Goal: Check status: Check status

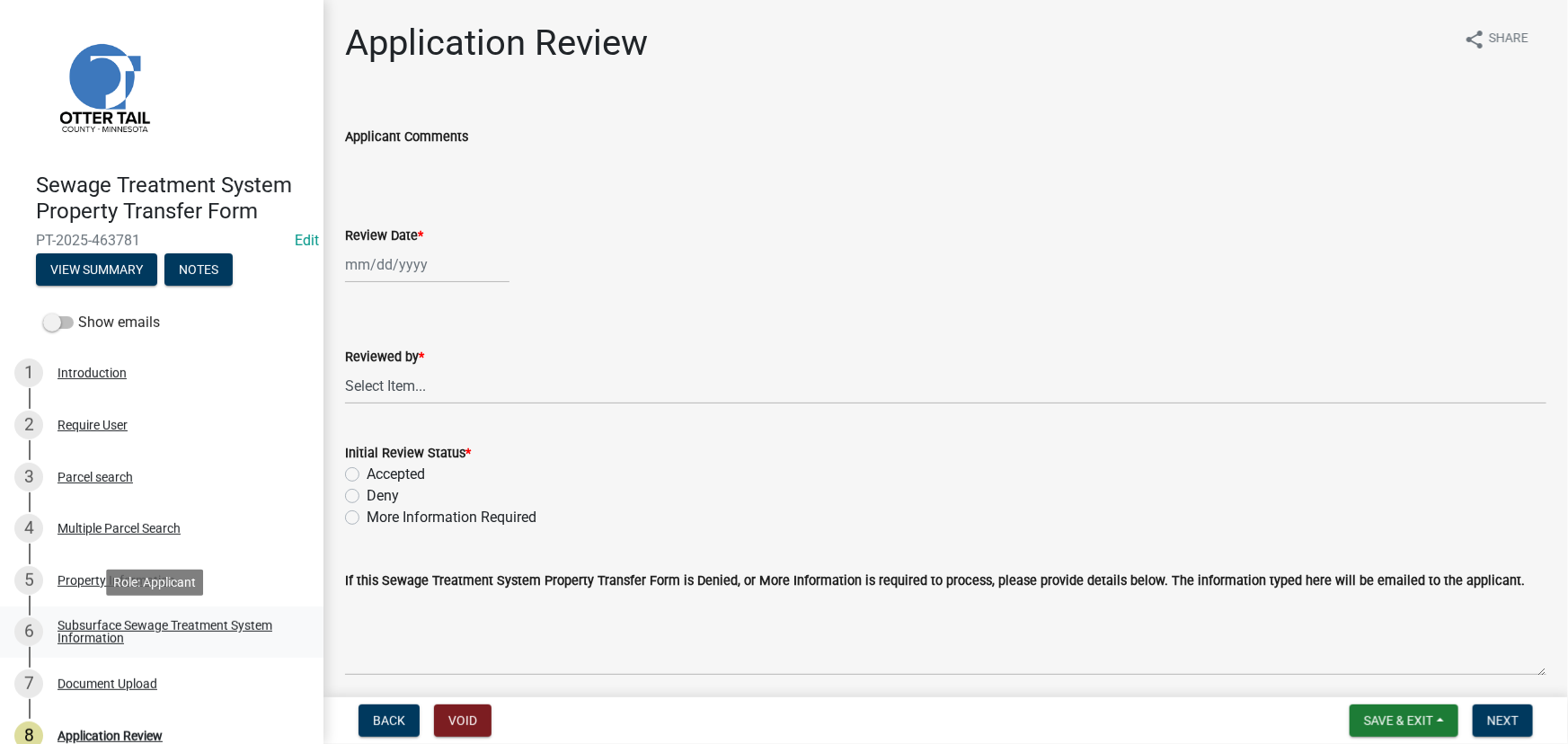
drag, startPoint x: 81, startPoint y: 610, endPoint x: 183, endPoint y: 647, distance: 108.5
click at [81, 610] on link "6 Subsurface Sewage Treatment System Information" at bounding box center [161, 632] width 324 height 52
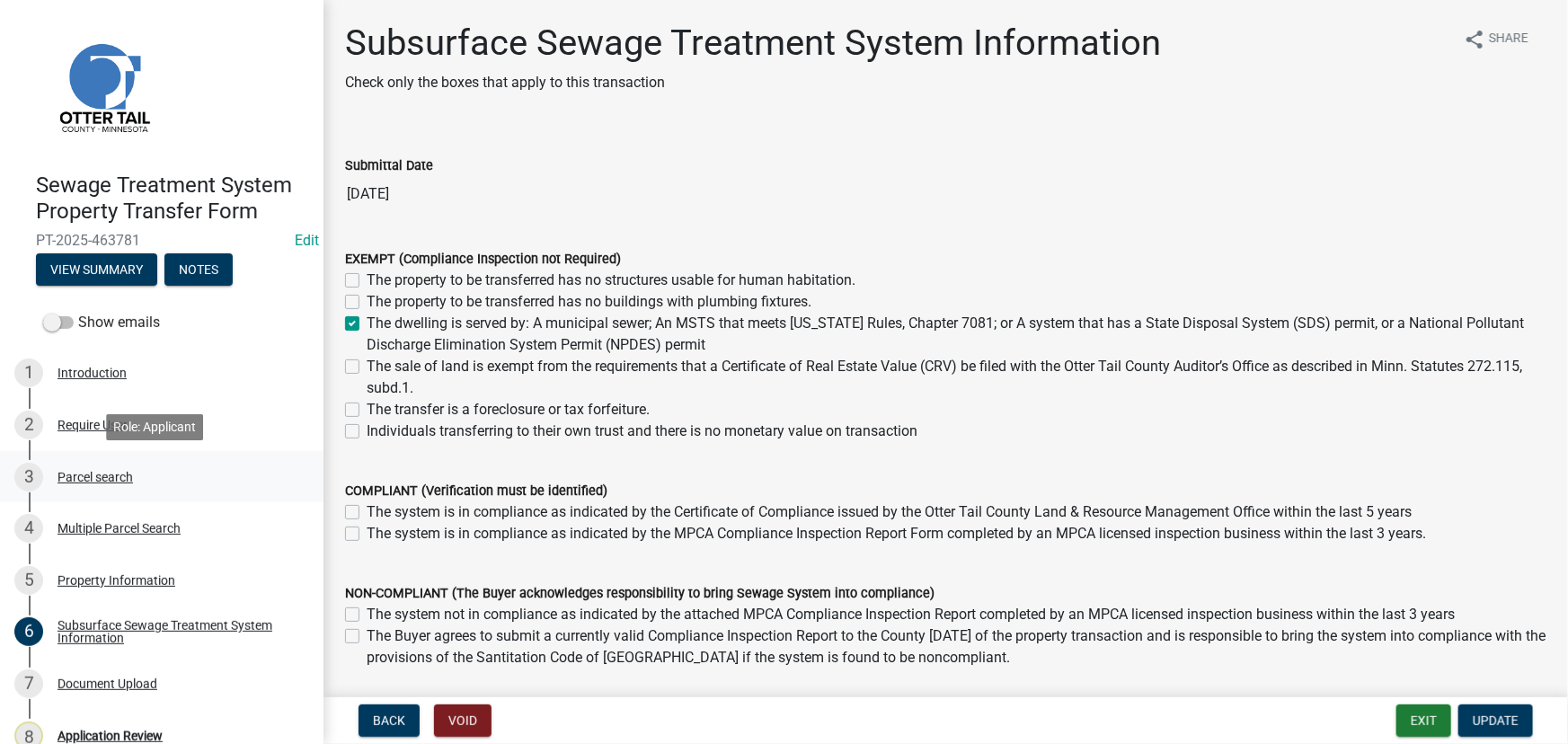
click at [88, 486] on div "3 Parcel search" at bounding box center [154, 477] width 280 height 29
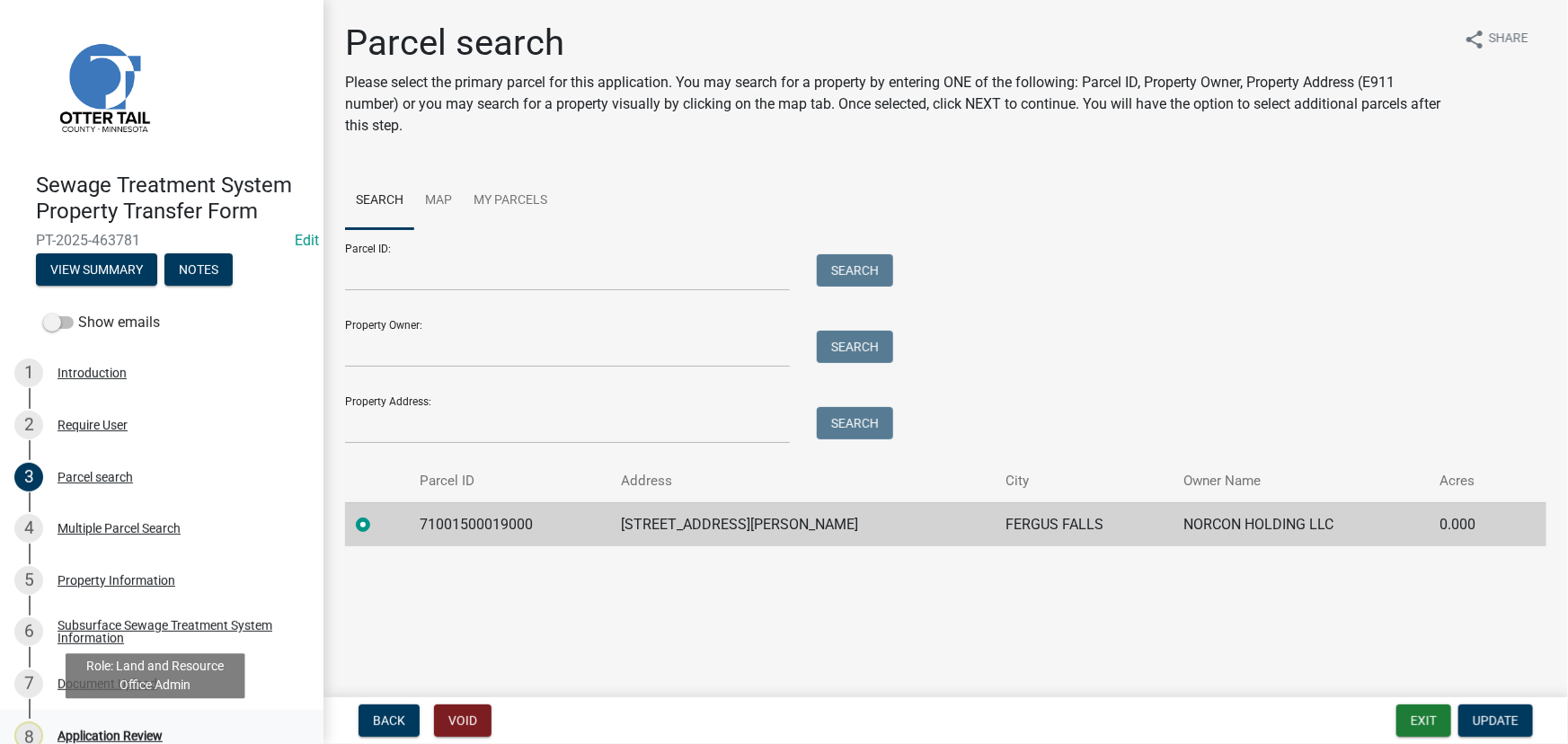
click at [122, 732] on div "Application Review" at bounding box center [110, 735] width 105 height 13
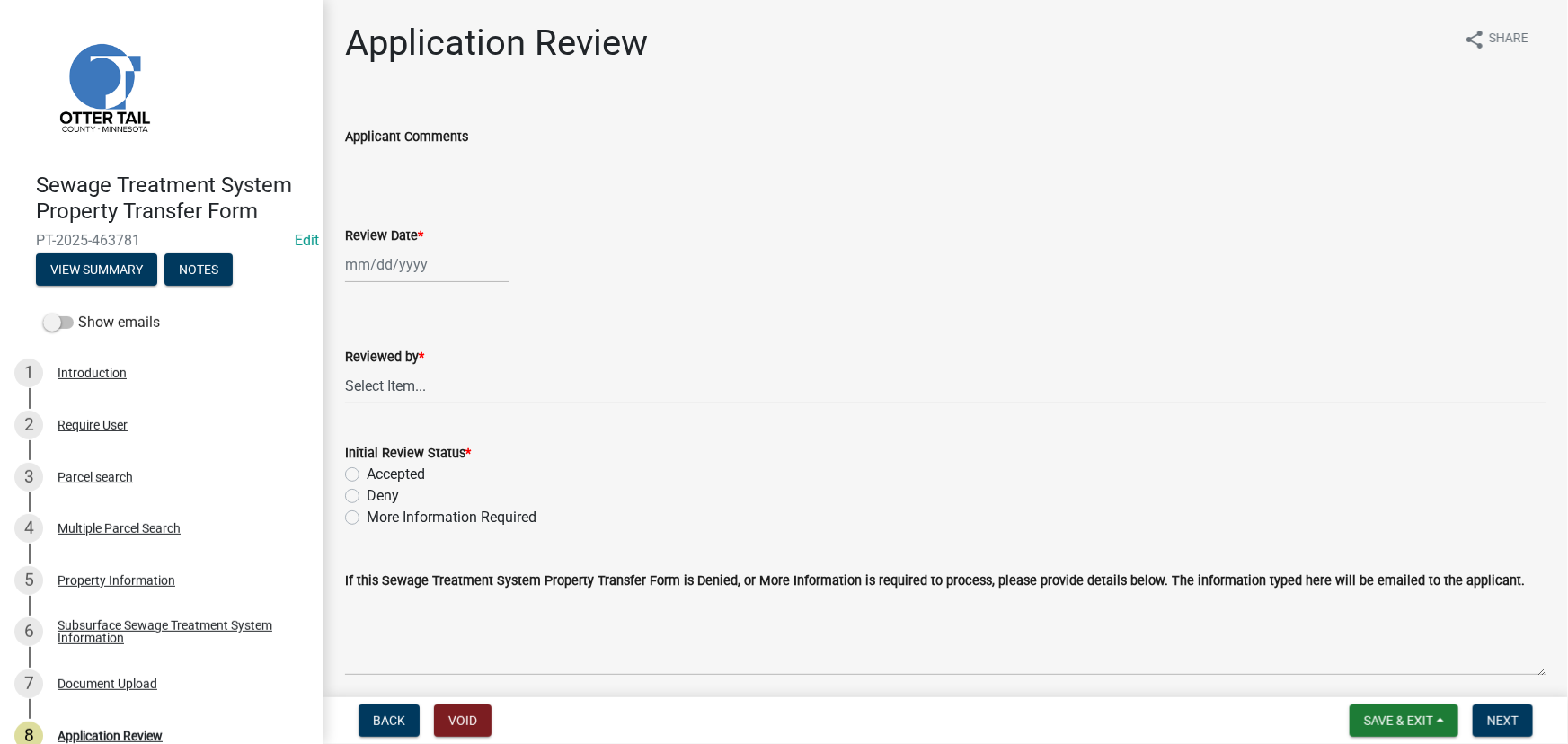
select select "8"
select select "2025"
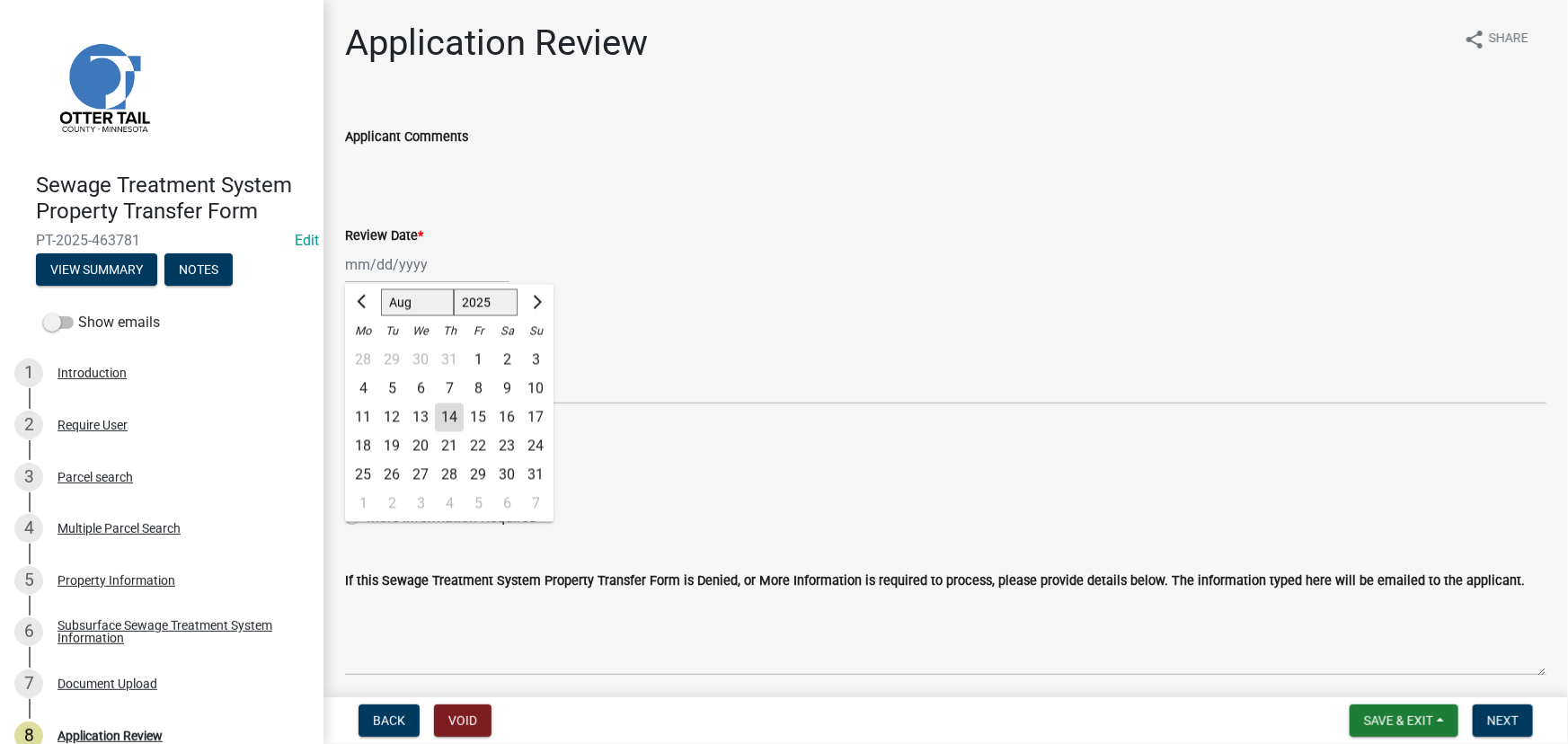
click at [445, 269] on div "[PERSON_NAME] Feb Mar Apr [PERSON_NAME][DATE] Oct Nov [DATE] 1526 1527 1528 152…" at bounding box center [428, 264] width 164 height 37
click at [612, 56] on h1 "Application Review" at bounding box center [497, 44] width 303 height 44
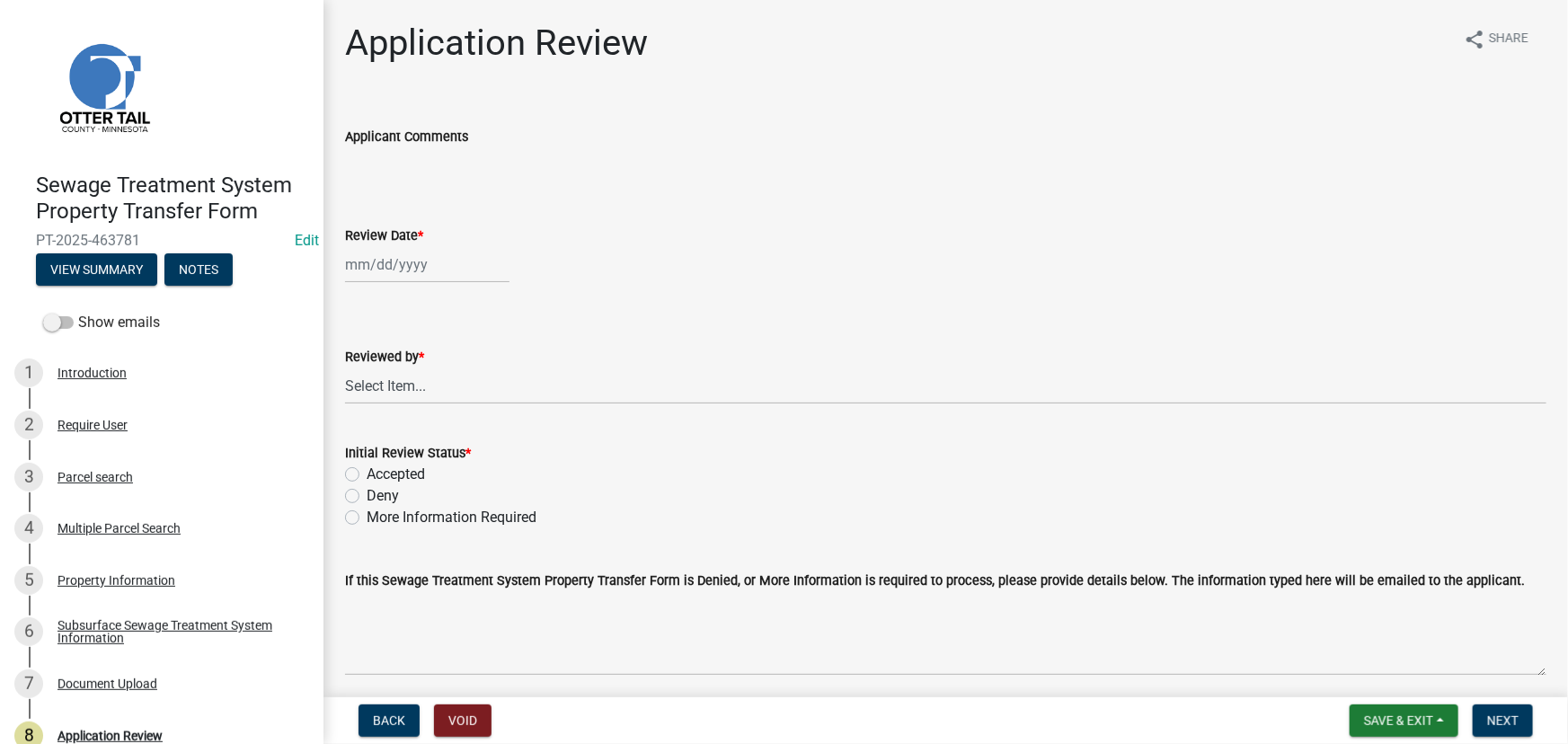
select select "8"
select select "2025"
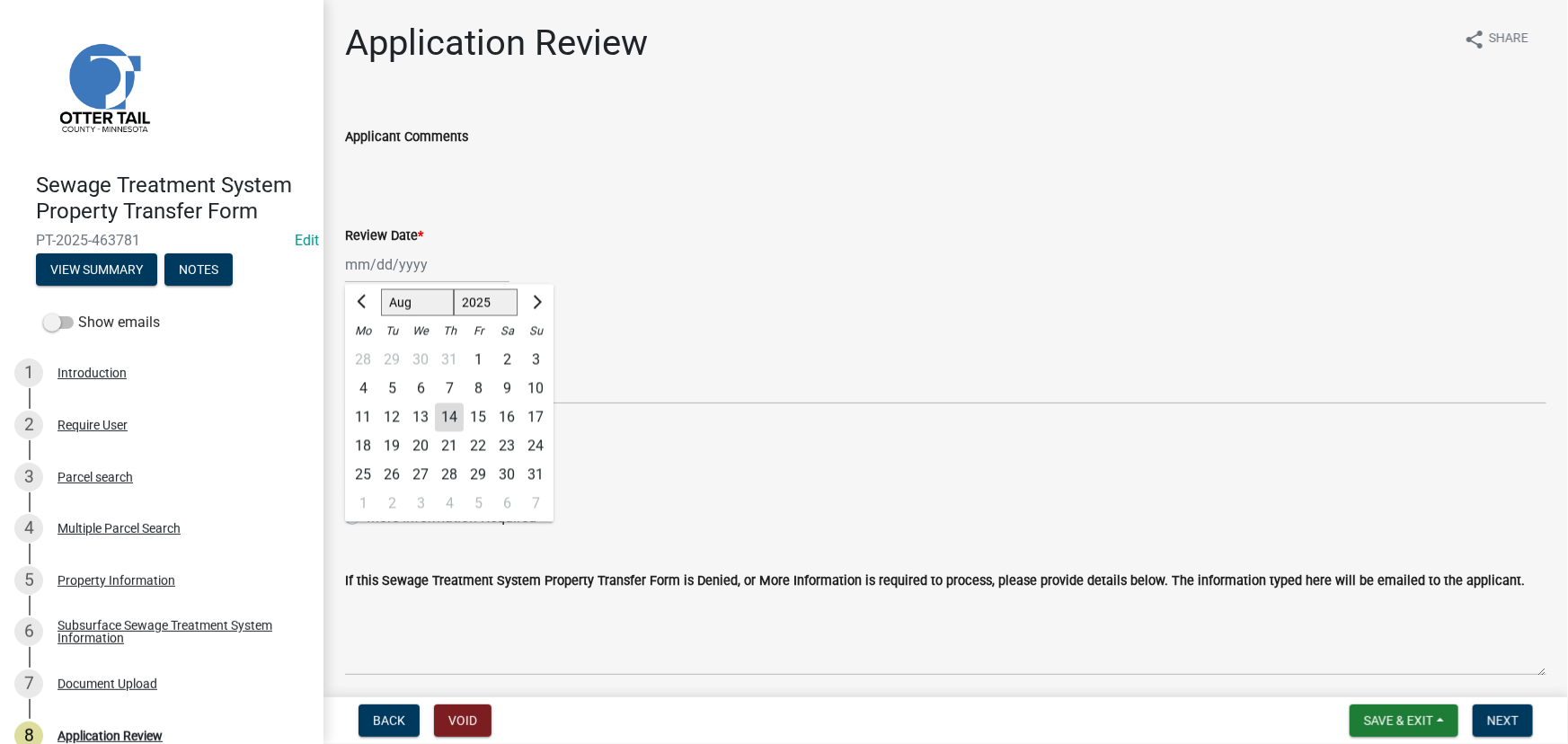
click at [386, 250] on div "[PERSON_NAME] Feb Mar Apr [PERSON_NAME][DATE] Oct Nov [DATE] 1526 1527 1528 152…" at bounding box center [428, 264] width 164 height 37
click at [448, 417] on div "14" at bounding box center [448, 418] width 29 height 29
type input "[DATE]"
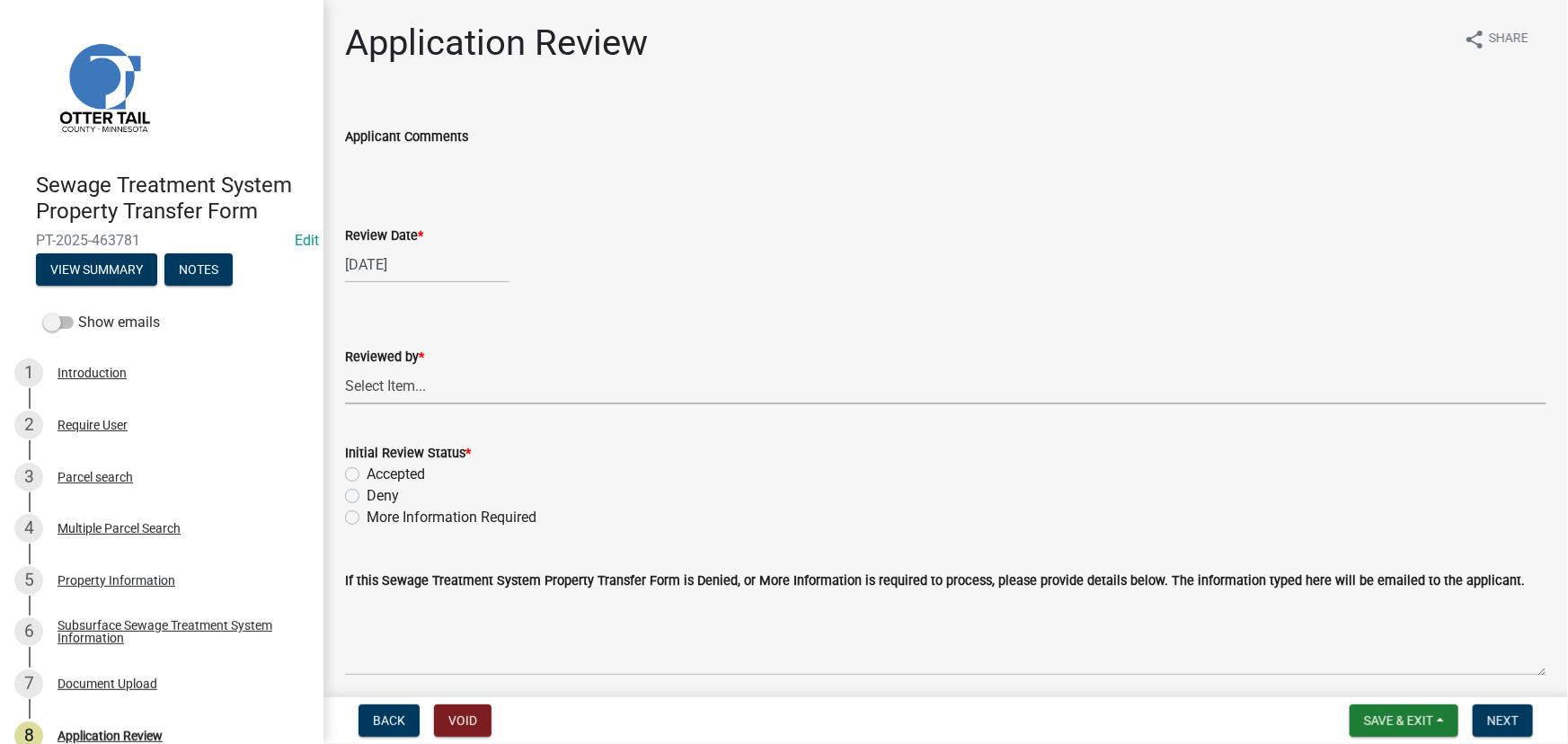
click at [425, 386] on select "Select Item... [PERSON_NAME] [PERSON_NAME] [PERSON_NAME] [PERSON_NAME] [PERSON_…" at bounding box center [946, 385] width 1202 height 37
click at [345, 367] on select "Select Item... [PERSON_NAME] [PERSON_NAME] [PERSON_NAME] [PERSON_NAME] [PERSON_…" at bounding box center [946, 385] width 1202 height 37
select select "190fd4c8-42ef-492b-a4a0-a0213555944c"
click at [411, 476] on label "Accepted" at bounding box center [395, 475] width 58 height 22
click at [378, 475] on input "Accepted" at bounding box center [372, 470] width 12 height 12
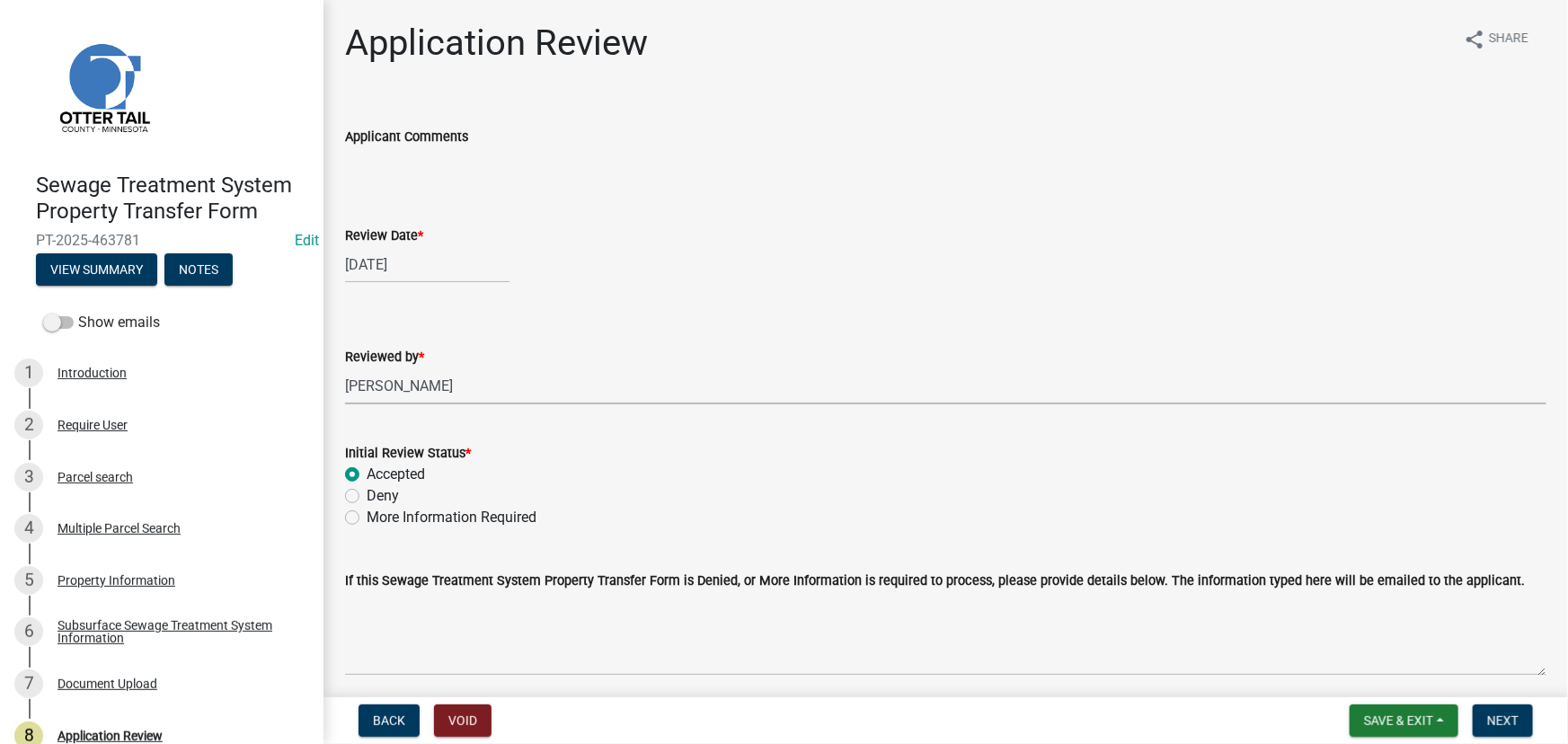
radio input "true"
click at [1482, 737] on nav "Back Void Save & Exit Save Save & Exit Next" at bounding box center [946, 720] width 1245 height 46
click at [1492, 727] on span "Next" at bounding box center [1504, 720] width 32 height 15
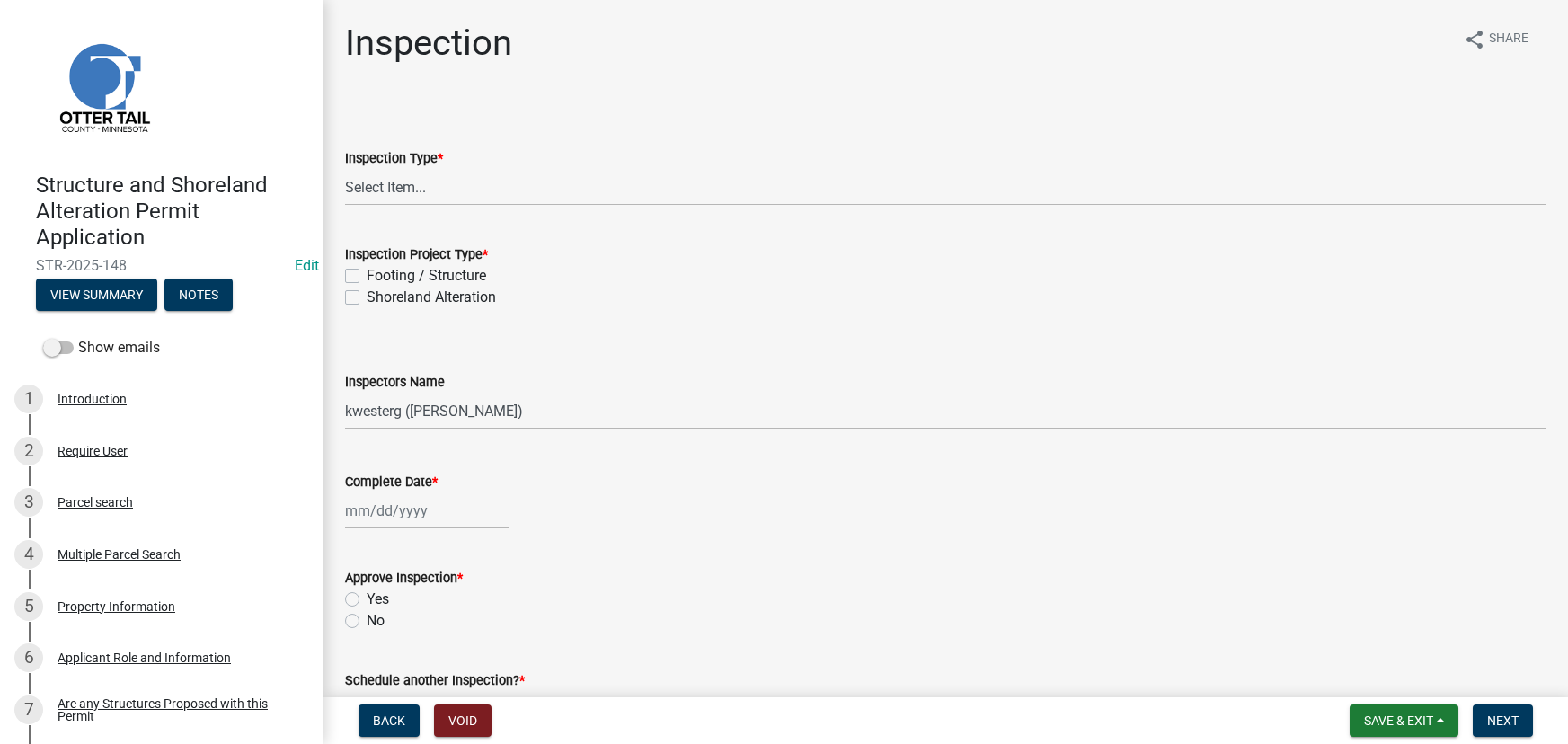
select select "710d5f49-2663-4e73-9718-d0c4e189f5ed"
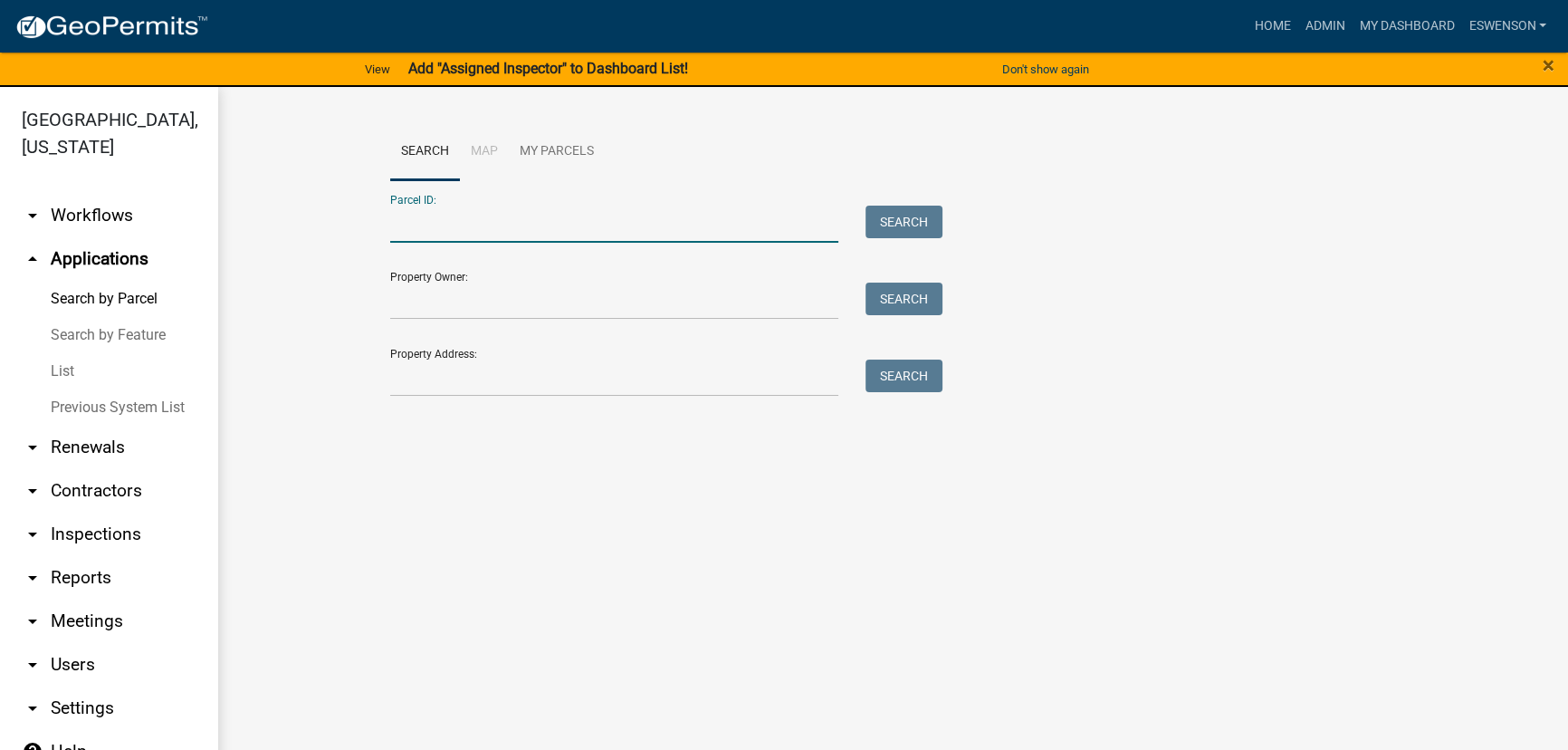
click at [464, 231] on input "Parcel ID:" at bounding box center [613, 223] width 448 height 37
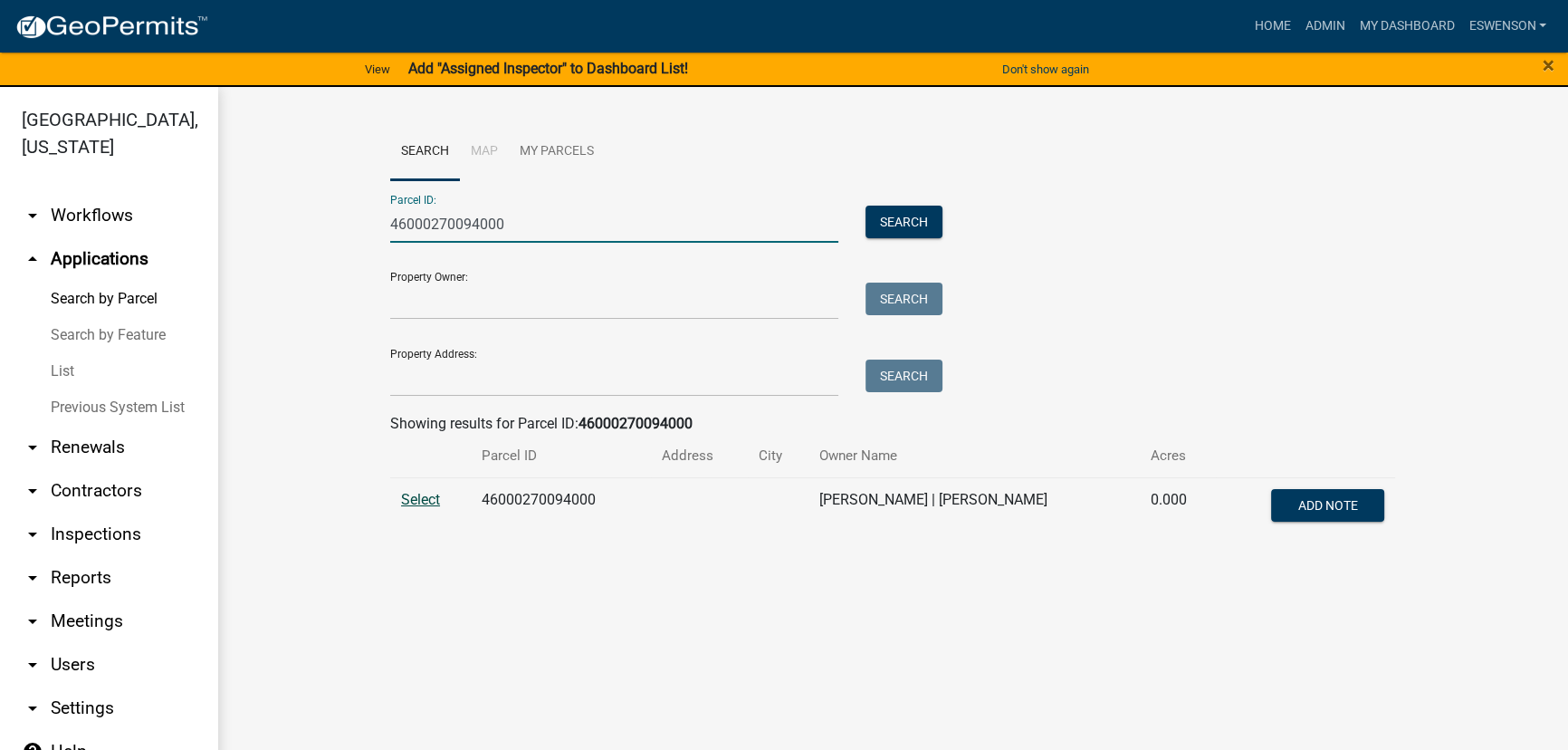
type input "46000270094000"
click at [411, 504] on span "Select" at bounding box center [420, 499] width 39 height 17
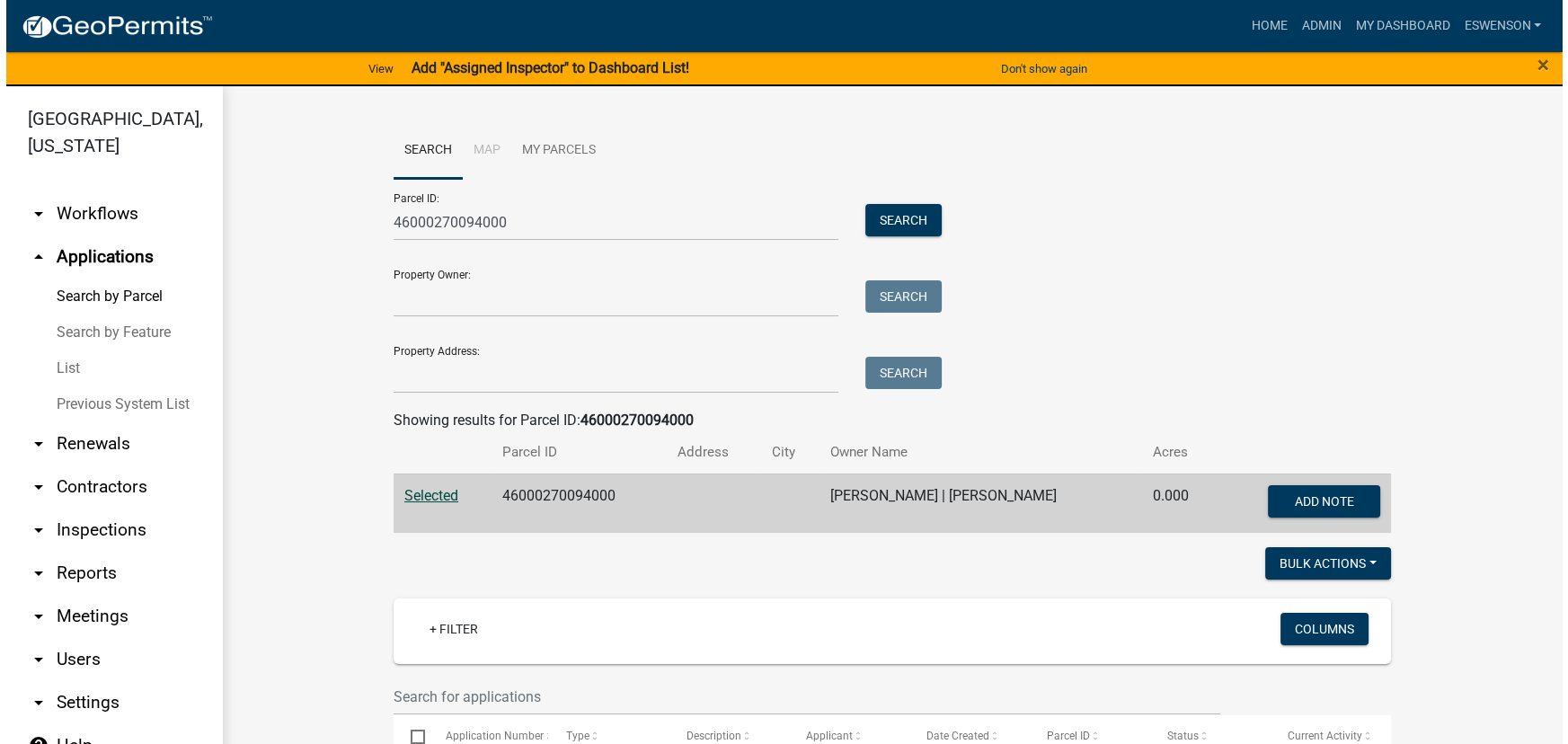
scroll to position [490, 0]
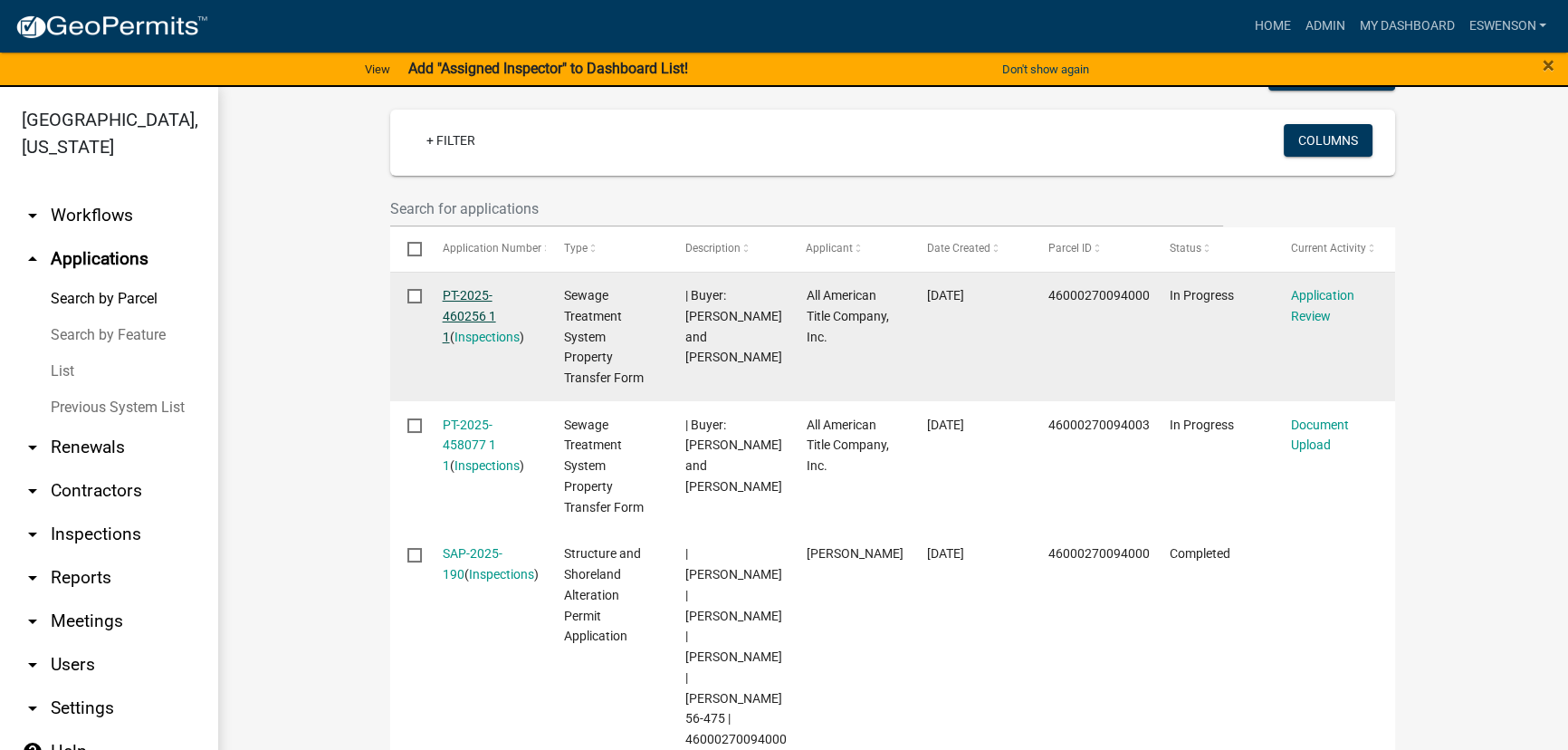
click at [475, 288] on link "PT-2025-460256 1 1" at bounding box center [470, 316] width 54 height 56
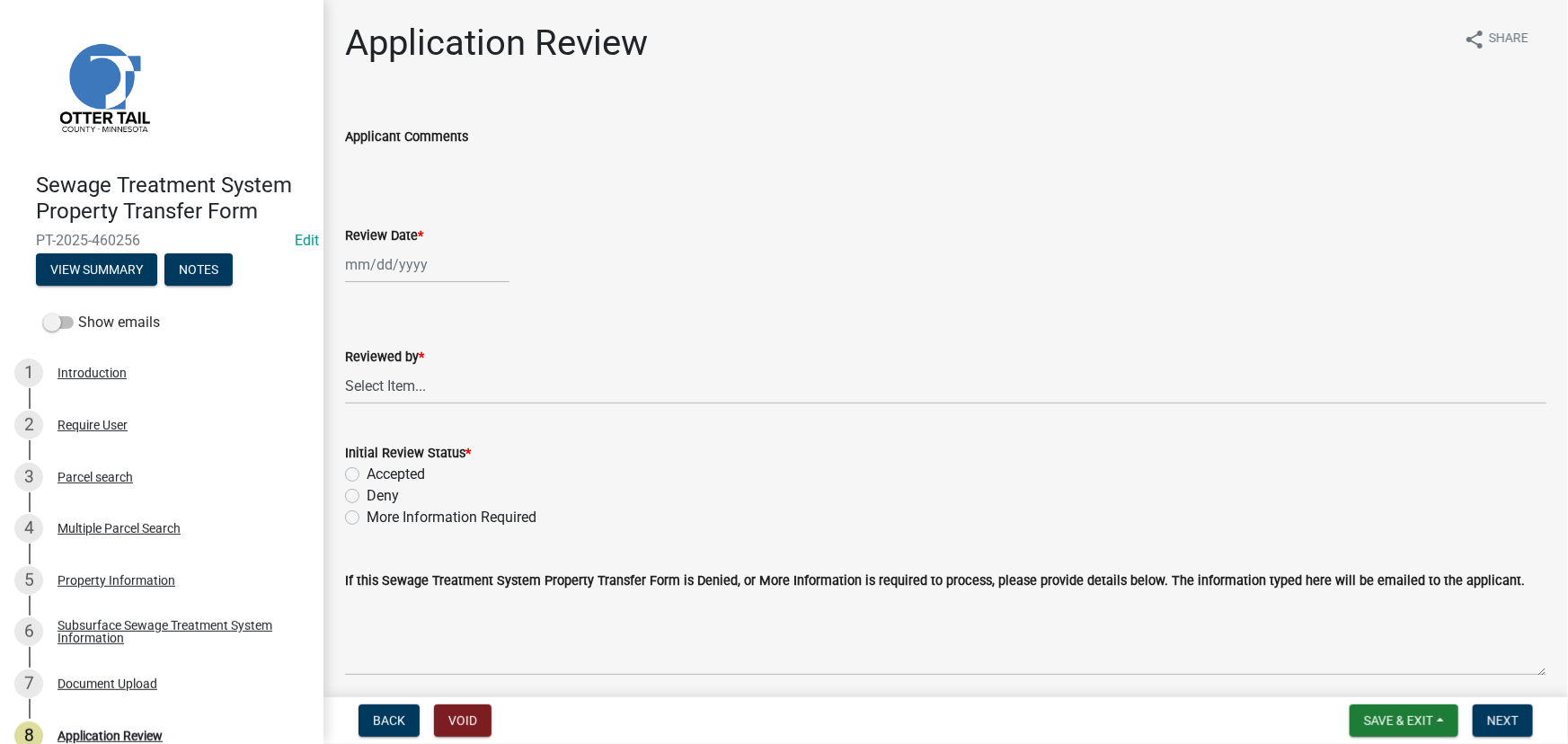
scroll to position [69, 0]
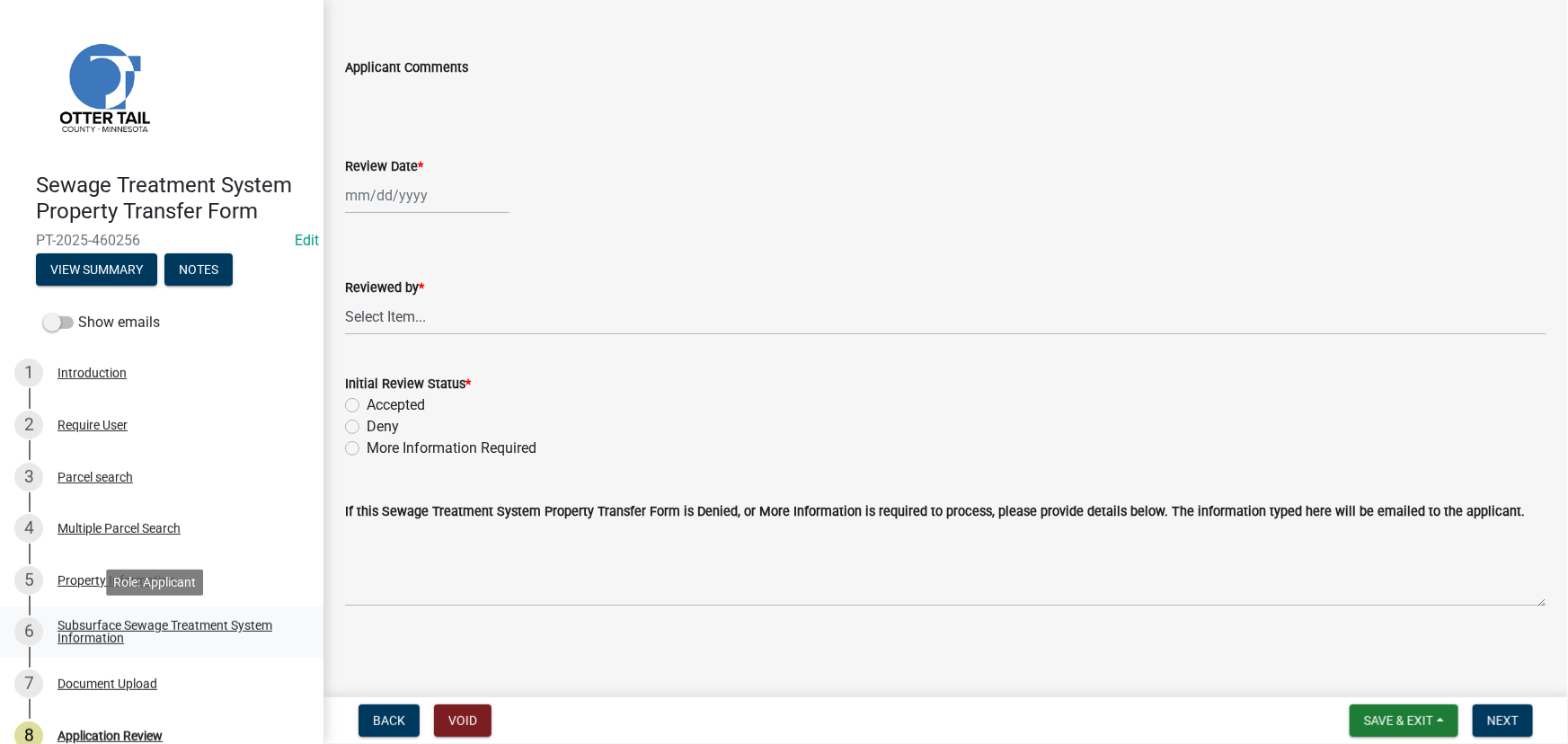
click at [173, 607] on link "6 Subsurface Sewage Treatment System Information" at bounding box center [161, 632] width 324 height 52
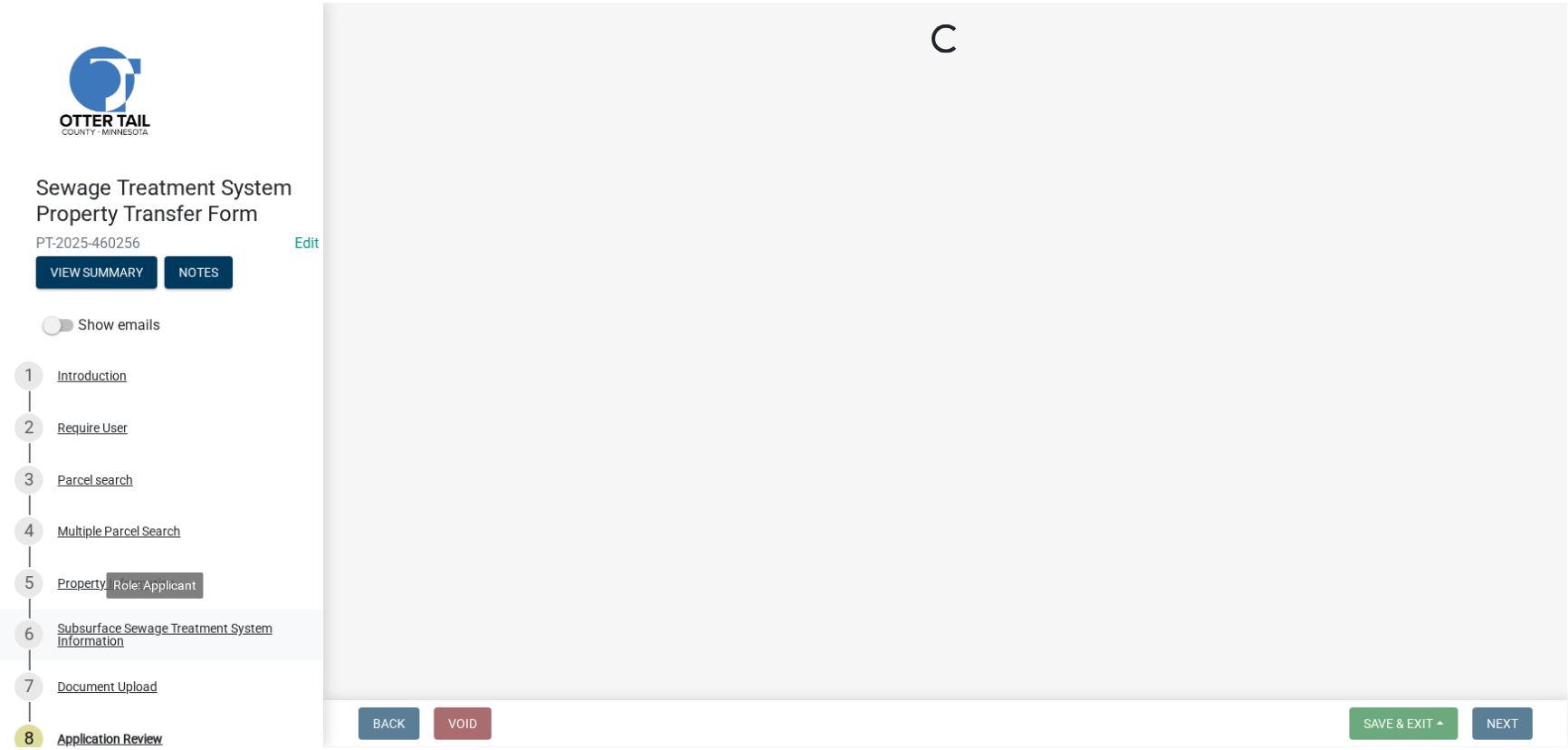
scroll to position [0, 0]
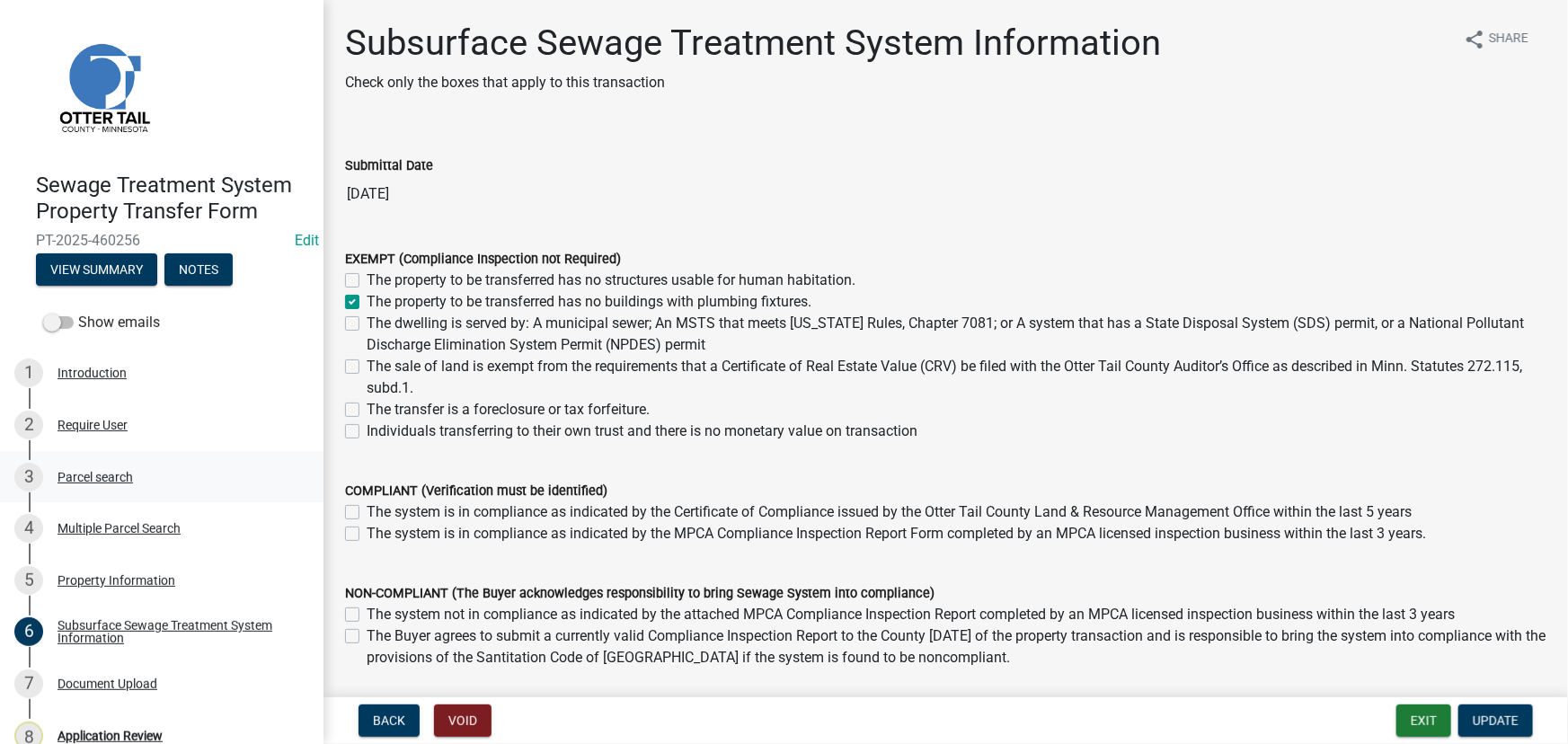
click at [98, 457] on link "3 Parcel search" at bounding box center [161, 477] width 324 height 52
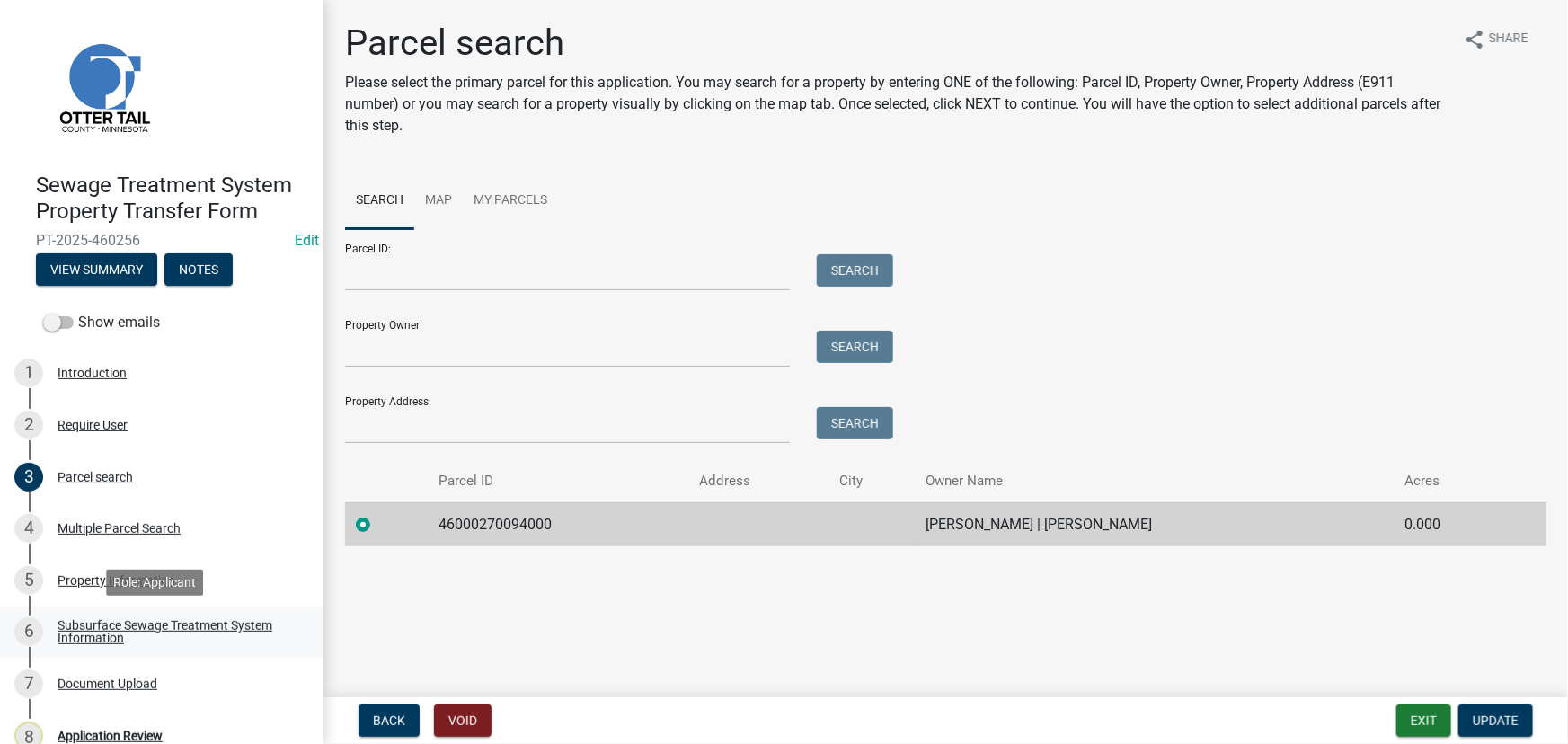
click at [144, 638] on div "Subsurface Sewage Treatment System Information" at bounding box center [176, 631] width 238 height 25
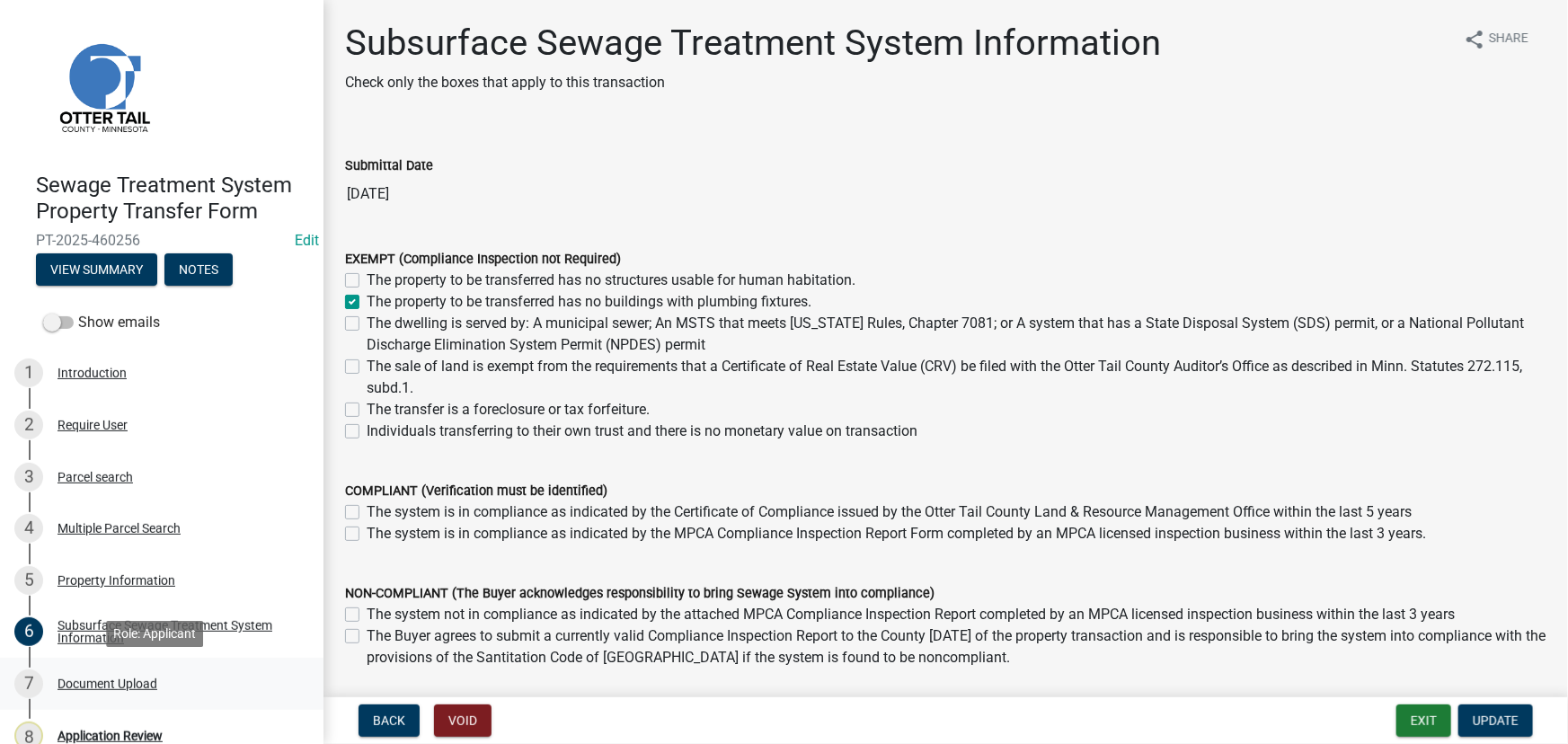
click at [96, 698] on link "7 Document Upload" at bounding box center [161, 684] width 324 height 52
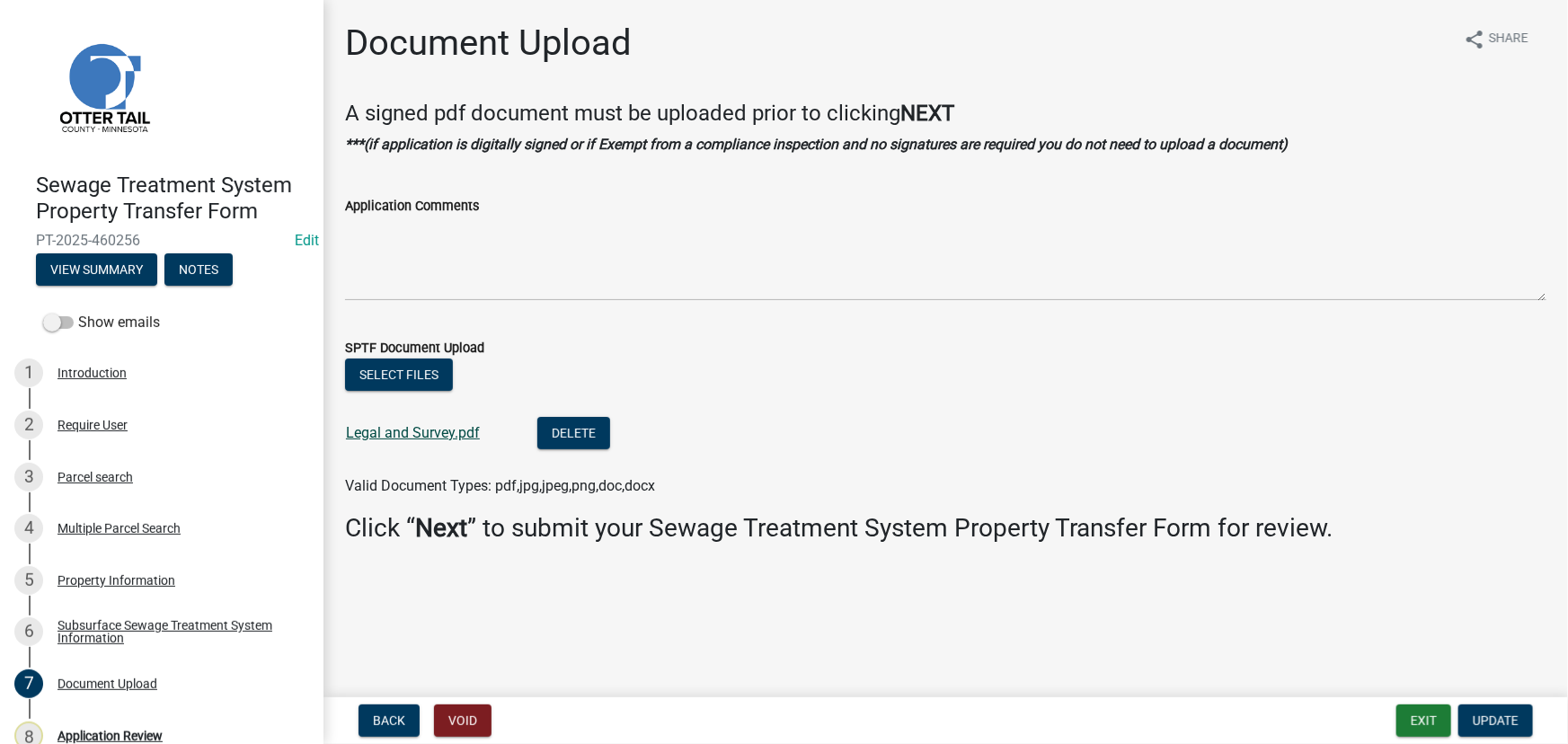
click at [427, 436] on link "Legal and Survey.pdf" at bounding box center [413, 432] width 134 height 17
